Goal: Task Accomplishment & Management: Manage account settings

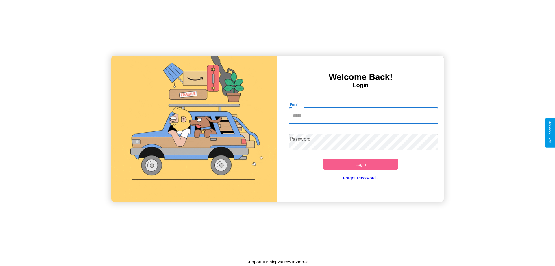
click at [363, 115] on input "Email" at bounding box center [364, 115] width 150 height 16
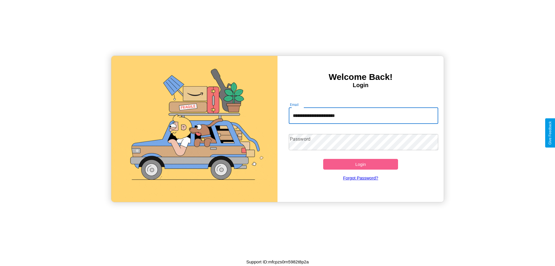
type input "**********"
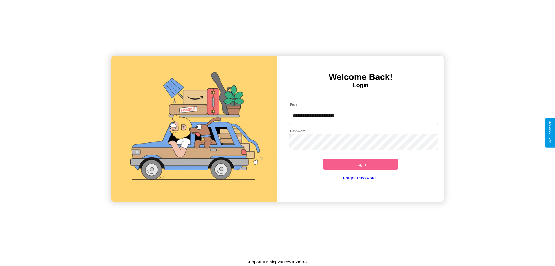
click at [360, 164] on button "Login" at bounding box center [360, 164] width 75 height 11
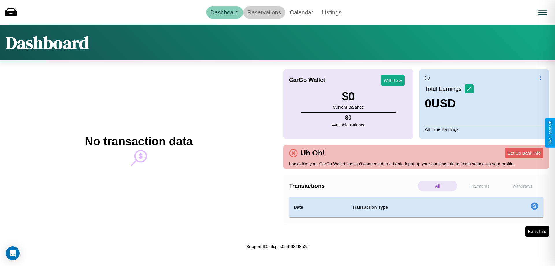
click at [264, 12] on link "Reservations" at bounding box center [264, 12] width 42 height 12
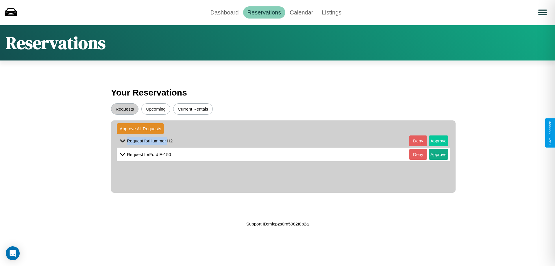
click at [434, 140] on button "Approve" at bounding box center [438, 140] width 20 height 11
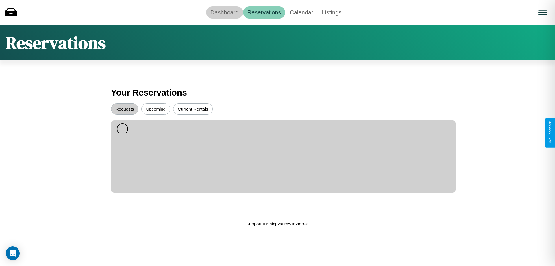
click at [224, 12] on link "Dashboard" at bounding box center [224, 12] width 37 height 12
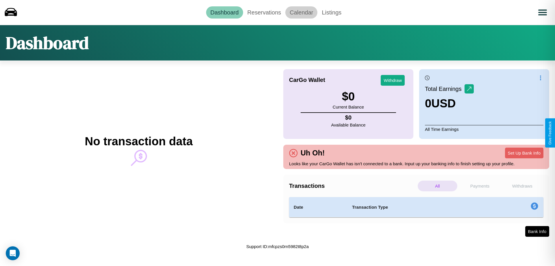
click at [301, 12] on link "Calendar" at bounding box center [301, 12] width 32 height 12
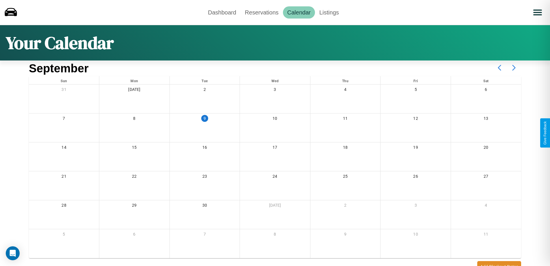
click at [514, 68] on icon at bounding box center [514, 67] width 14 height 14
